Goal: Entertainment & Leisure: Browse casually

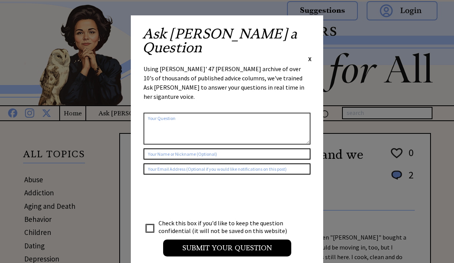
click at [311, 55] on span "X" at bounding box center [309, 59] width 3 height 8
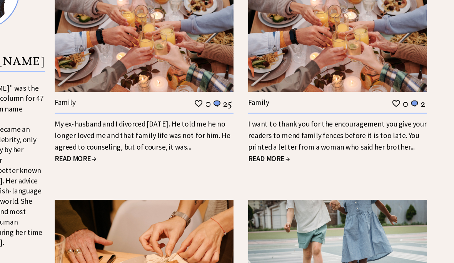
scroll to position [837, 0]
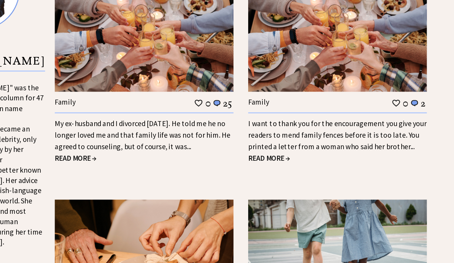
click at [119, 142] on span "READ MORE →" at bounding box center [136, 146] width 35 height 8
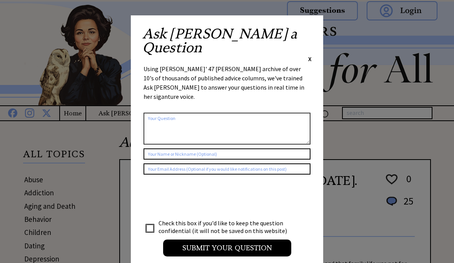
click at [316, 32] on div "Ask Ann a Question X Using Ann Landers' 47 vear archive of over 10's of thousan…" at bounding box center [227, 145] width 192 height 260
click at [315, 29] on div "Ask Ann a Question X Using Ann Landers' 47 vear archive of over 10's of thousan…" at bounding box center [227, 145] width 192 height 260
click at [314, 26] on div "Ask Ann a Question X Using Ann Landers' 47 vear archive of over 10's of thousan…" at bounding box center [227, 145] width 192 height 260
click at [306, 27] on div "Ask Ann a Question X Using Ann Landers' 47 vear archive of over 10's of thousan…" at bounding box center [227, 145] width 192 height 260
click at [321, 24] on div "Ask Ann a Question X Using Ann Landers' 47 vear archive of over 10's of thousan…" at bounding box center [227, 145] width 192 height 260
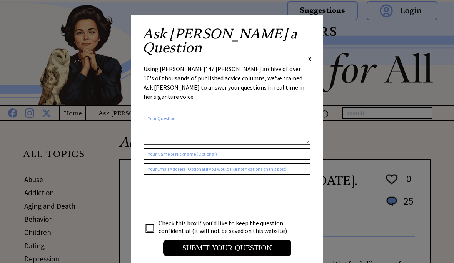
click at [321, 29] on div "Ask Ann a Question X Using Ann Landers' 47 vear archive of over 10's of thousan…" at bounding box center [227, 145] width 192 height 260
click at [316, 27] on div "Ask Ann a Question X Using Ann Landers' 47 vear archive of over 10's of thousan…" at bounding box center [227, 145] width 192 height 260
click at [311, 55] on span "X" at bounding box center [309, 59] width 3 height 8
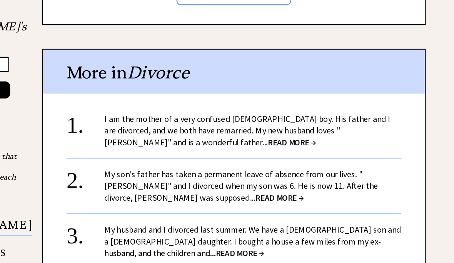
scroll to position [817, 0]
click at [170, 182] on link "My husband and I divorced last summer. We have a 9-year-old son and a 6-year-ol…" at bounding box center [290, 196] width 241 height 28
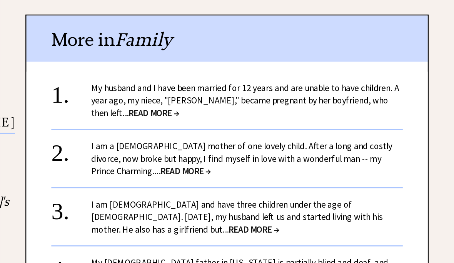
scroll to position [649, 0]
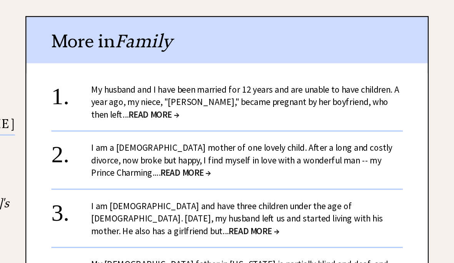
click at [170, 97] on link "My husband and I have been married for 12 years and are unable to have children…" at bounding box center [289, 111] width 238 height 28
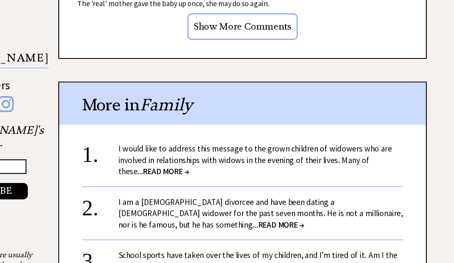
scroll to position [775, 0]
click at [170, 178] on link "I am a 24-year-old divorcee and have been dating a 63-year-old widower for the …" at bounding box center [290, 192] width 241 height 28
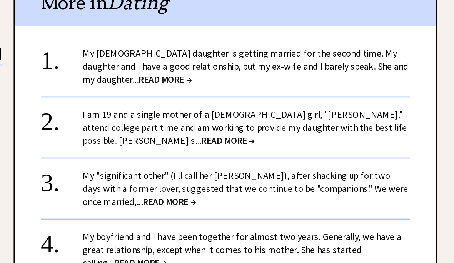
scroll to position [694, 0]
click at [170, 214] on link "My boyfriend and I have been together for almost two years. Generally, we have …" at bounding box center [287, 228] width 234 height 28
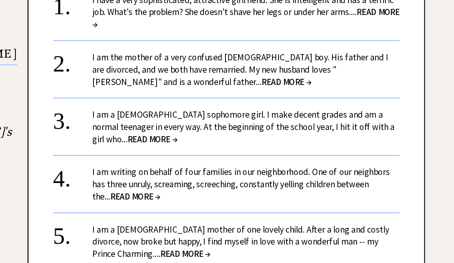
scroll to position [763, 0]
click at [198, 135] on span "READ MORE →" at bounding box center [217, 139] width 39 height 9
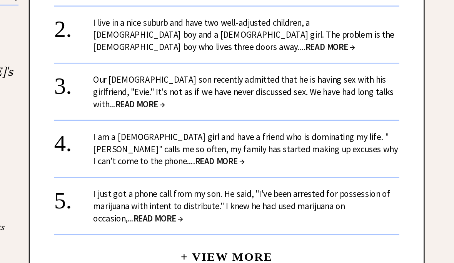
scroll to position [811, 0]
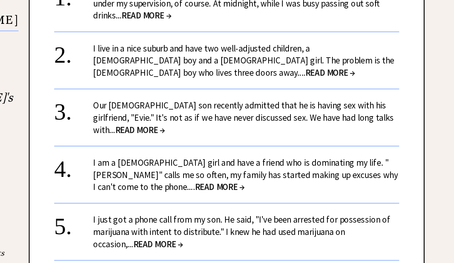
click at [202, 196] on span "READ MORE →" at bounding box center [221, 200] width 39 height 9
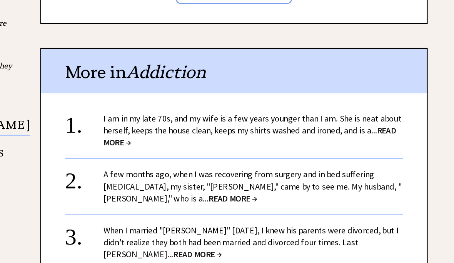
scroll to position [902, 0]
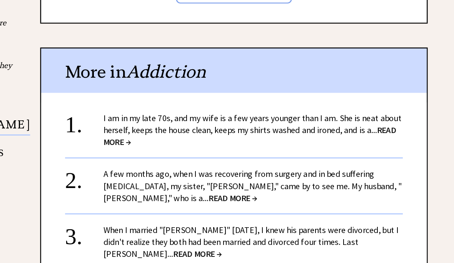
click at [170, 124] on span "READ MORE →" at bounding box center [288, 133] width 236 height 18
click at [170, 114] on link "I am in my late 70s, and my wife is a few years younger than I am. She is neat …" at bounding box center [290, 128] width 240 height 28
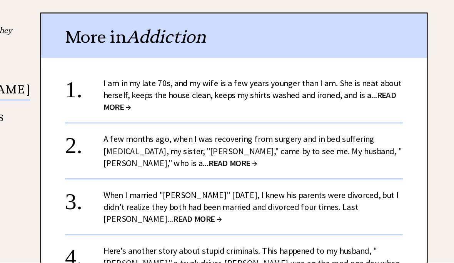
click at [170, 124] on span "READ MORE →" at bounding box center [288, 133] width 236 height 18
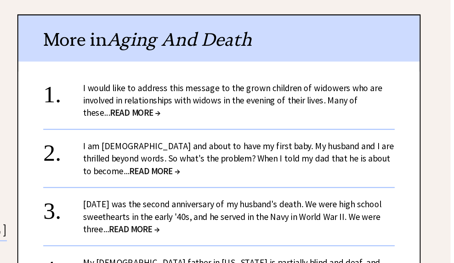
scroll to position [648, 0]
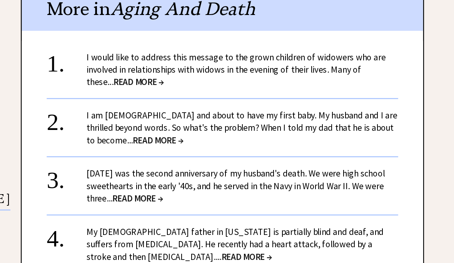
click at [170, 118] on link "I am 34 years old and about to have my first baby. My husband and I are thrille…" at bounding box center [290, 132] width 240 height 28
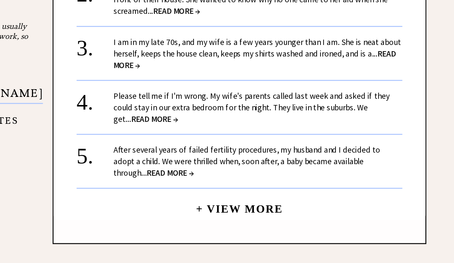
scroll to position [845, 0]
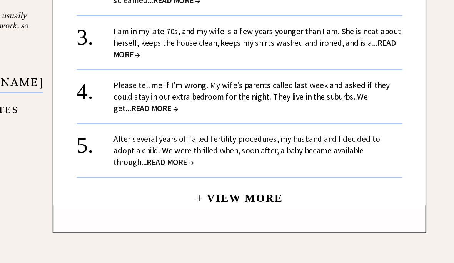
click at [170, 121] on link "After several years of failed fertility procedures, my husband and I decided to…" at bounding box center [281, 135] width 222 height 28
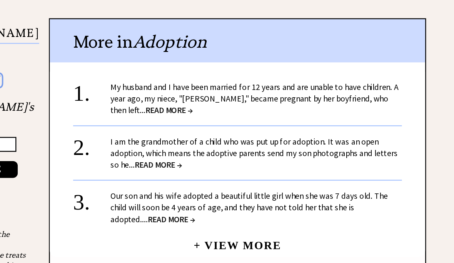
scroll to position [807, 0]
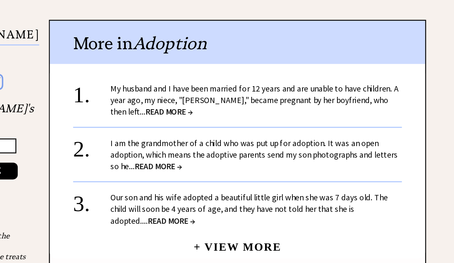
click at [201, 178] on span "READ MORE →" at bounding box center [220, 182] width 39 height 9
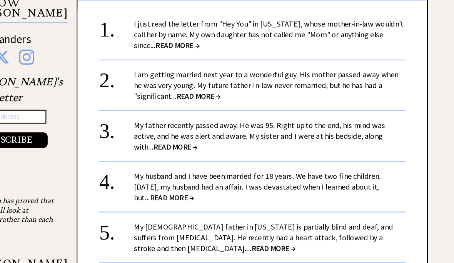
scroll to position [696, 0]
